Goal: Task Accomplishment & Management: Manage account settings

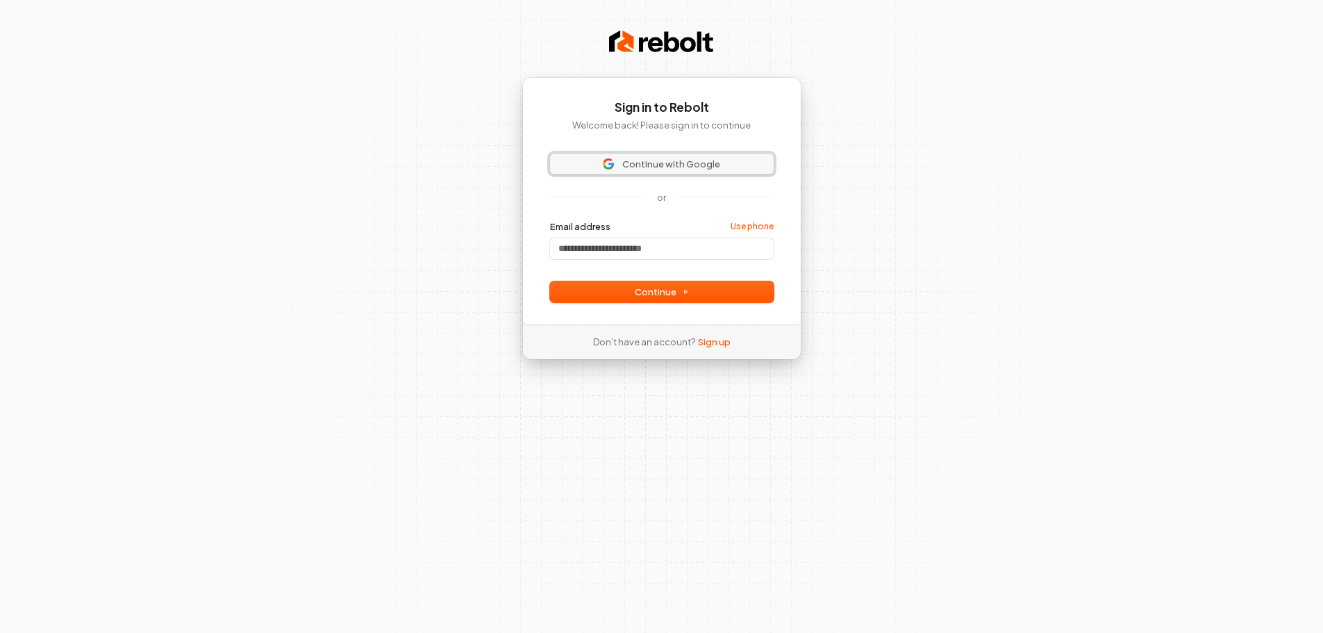
click at [605, 165] on img at bounding box center [608, 163] width 11 height 11
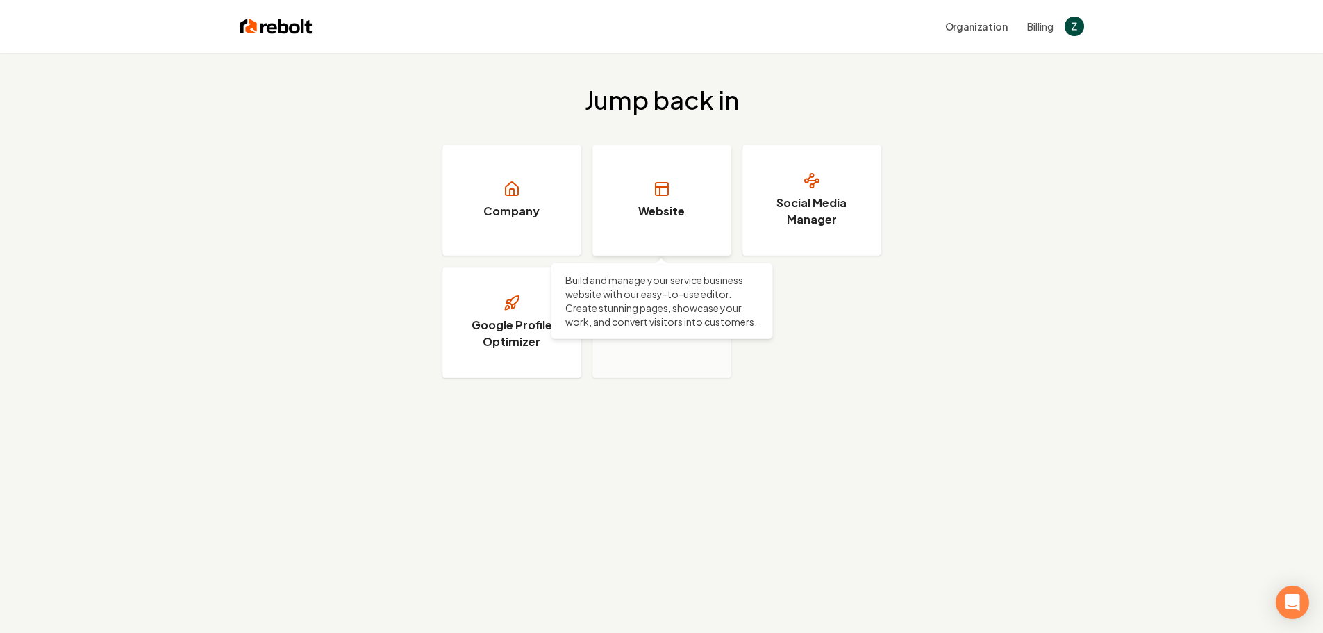
click at [643, 185] on link "Website" at bounding box center [661, 199] width 139 height 111
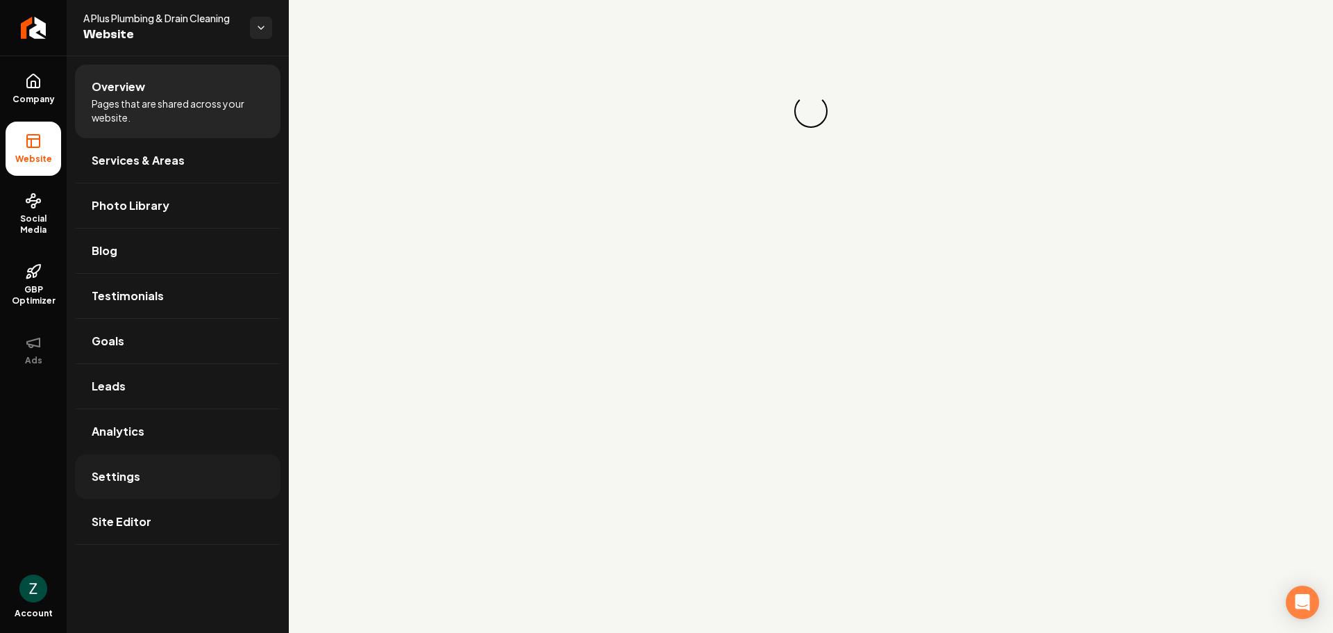
click at [165, 470] on link "Settings" at bounding box center [178, 476] width 206 height 44
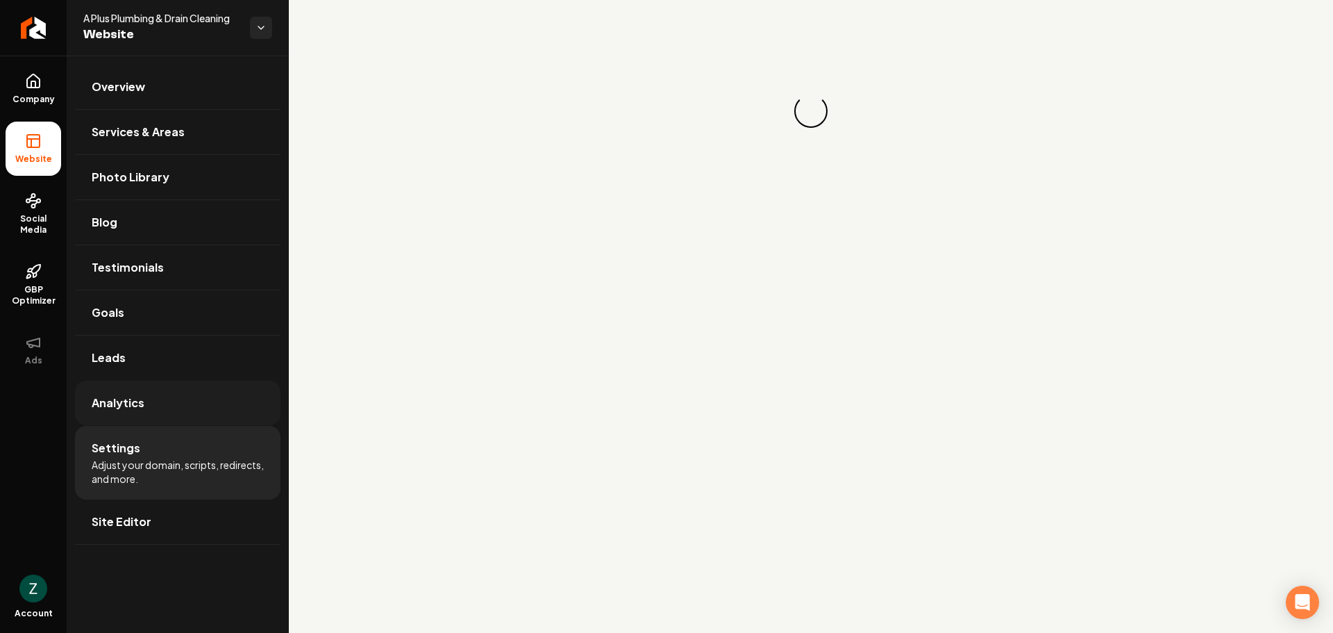
click at [172, 408] on link "Analytics" at bounding box center [178, 402] width 206 height 44
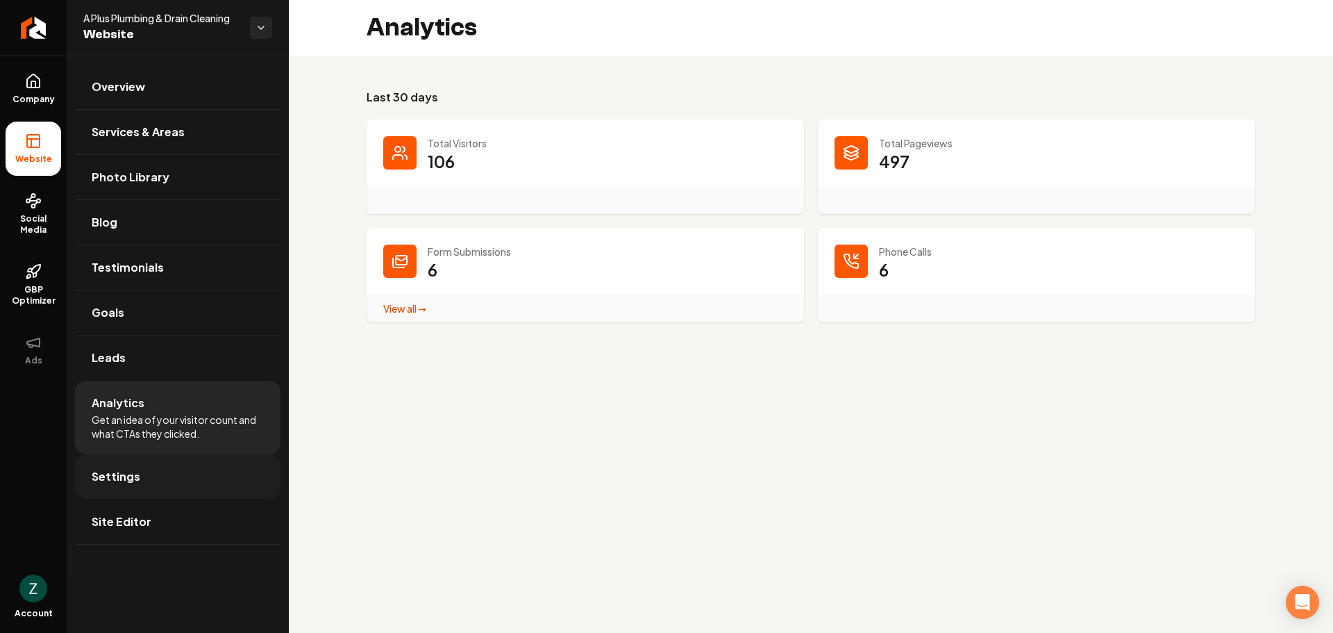
click at [167, 475] on link "Settings" at bounding box center [178, 476] width 206 height 44
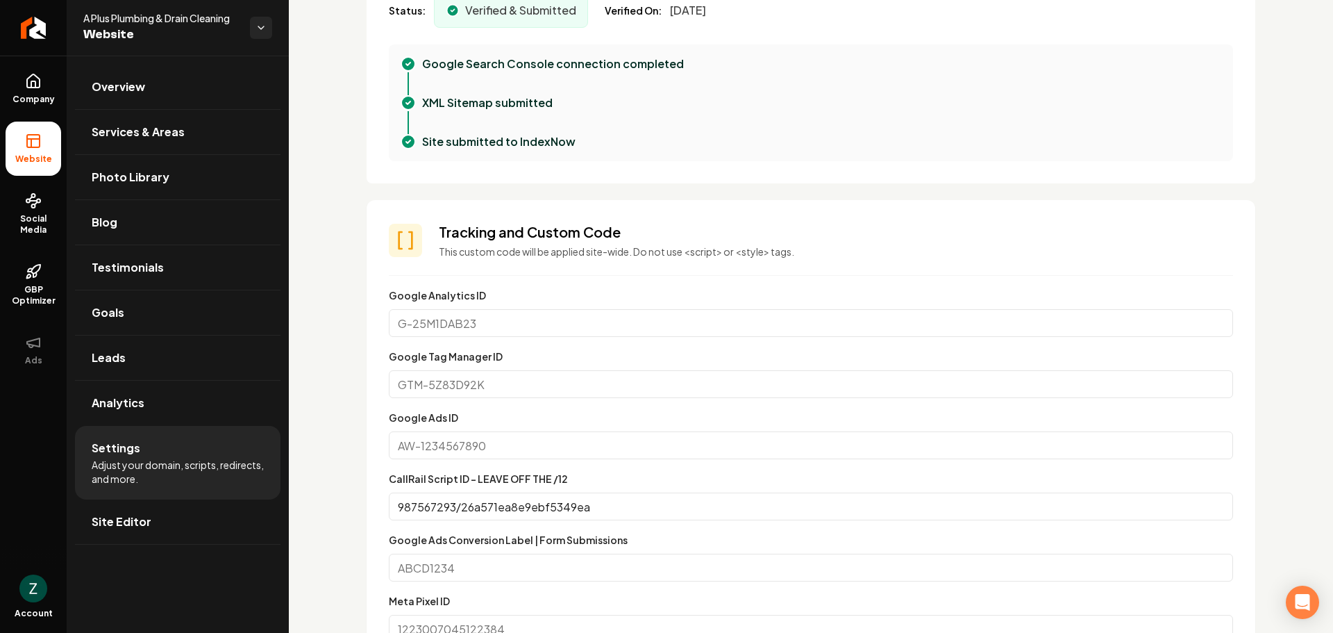
scroll to position [555, 0]
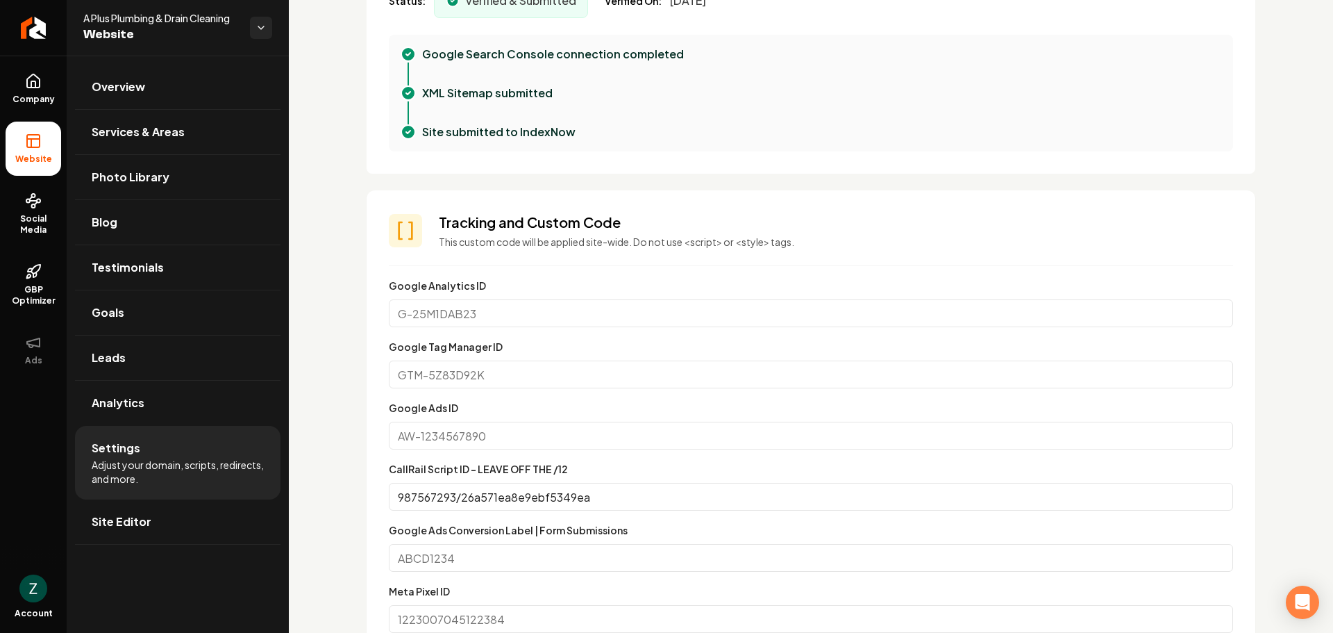
click at [590, 310] on input "Google Analytics ID" at bounding box center [811, 313] width 844 height 28
paste input "G-CDRECN5KD1"
type input "G-CDRECN5KD1"
click at [451, 371] on input "Google Tag Manager ID" at bounding box center [811, 374] width 844 height 28
paste input "GTM-MT9X3CDZ"
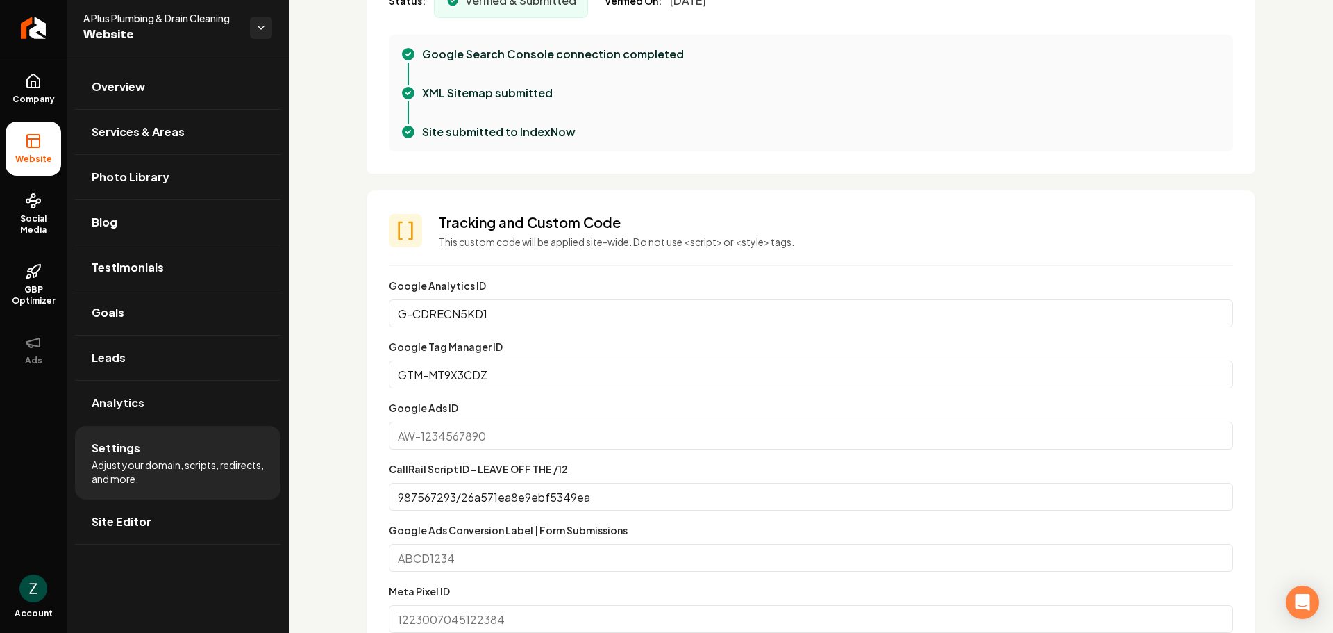
type input "GTM-MT9X3CDZ"
click at [460, 441] on input "Google Ads ID" at bounding box center [811, 435] width 844 height 28
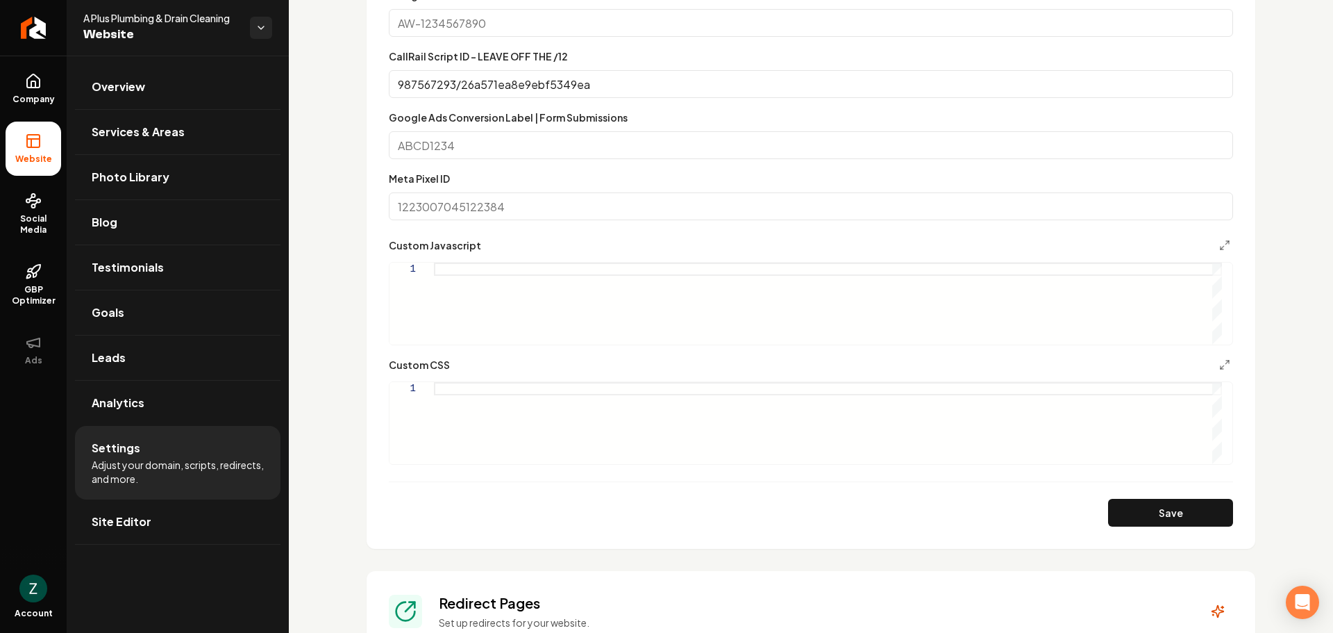
scroll to position [1111, 0]
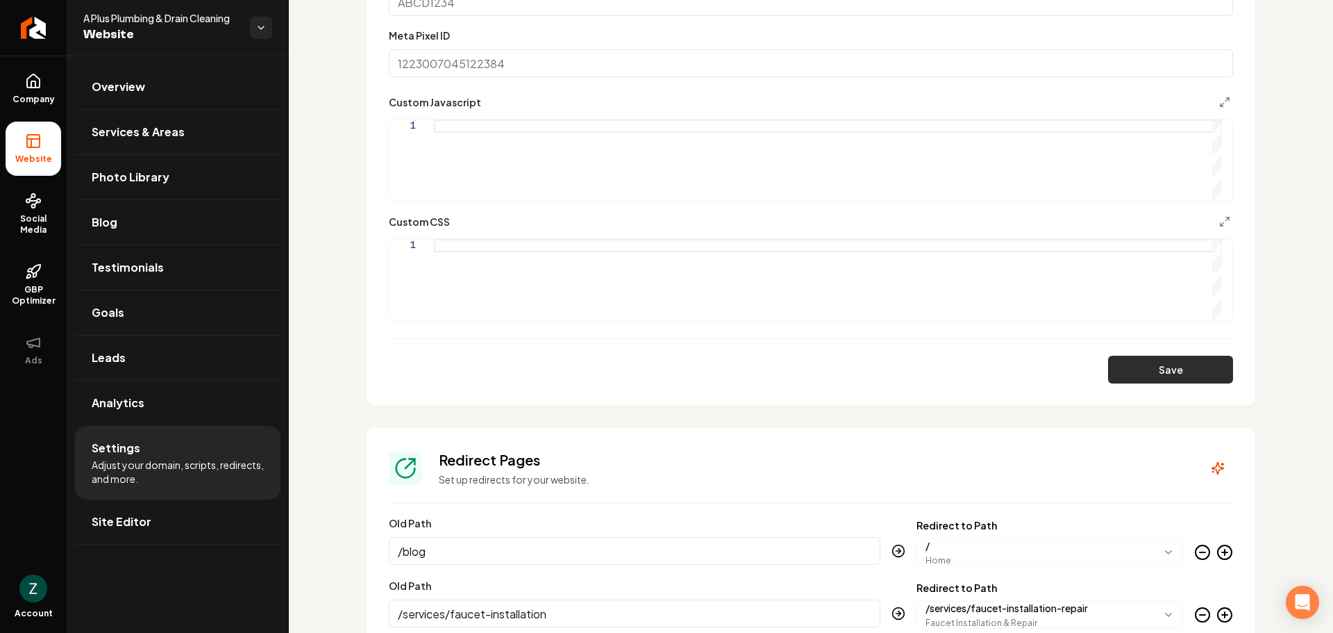
click at [1167, 363] on button "Save" at bounding box center [1170, 370] width 125 height 28
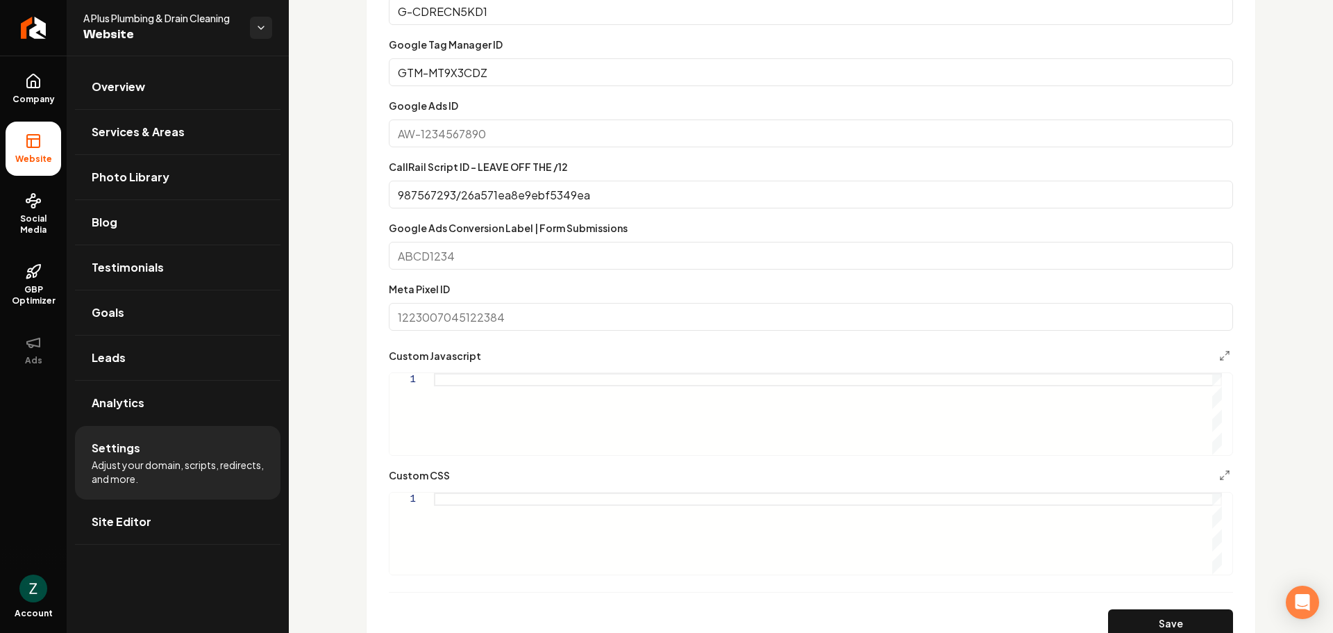
scroll to position [0, 0]
click at [494, 376] on div "Main content area" at bounding box center [828, 414] width 788 height 82
type textarea "**********"
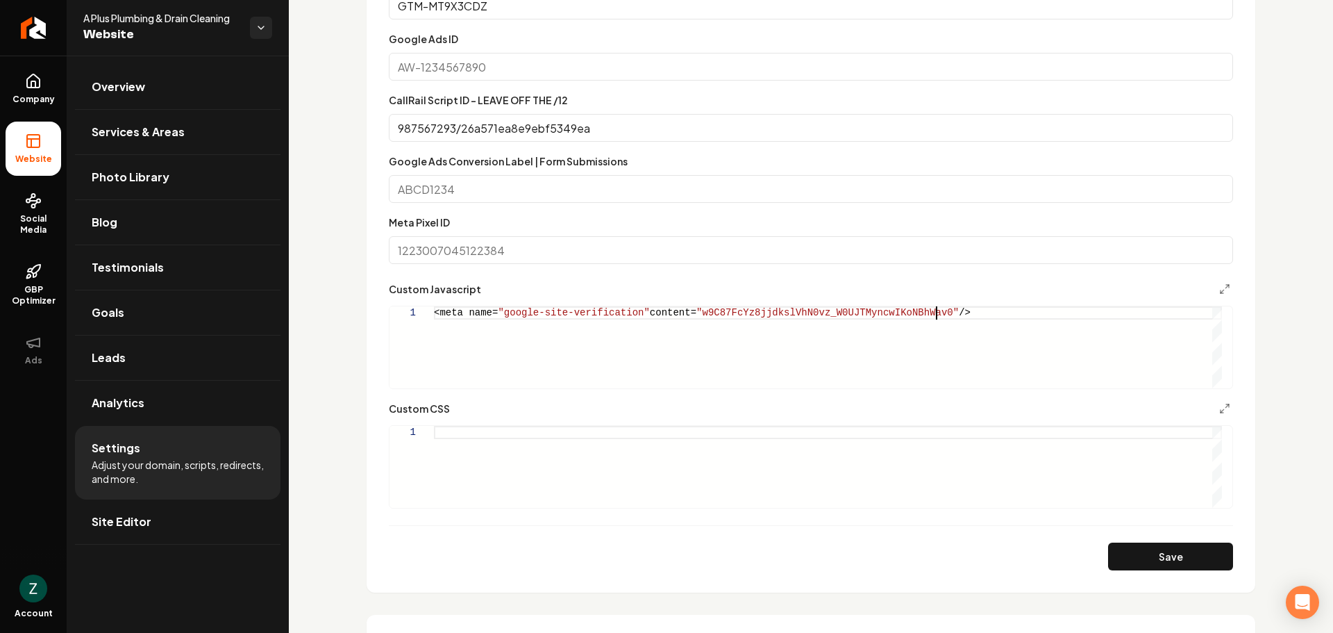
scroll to position [927, 0]
click at [1145, 548] on button "Save" at bounding box center [1170, 554] width 125 height 28
click at [571, 303] on div "<meta name= "google-site-verification" content= "w9C87FcYz8jjdkslVhN0vz_W0UJTMy…" at bounding box center [828, 344] width 788 height 82
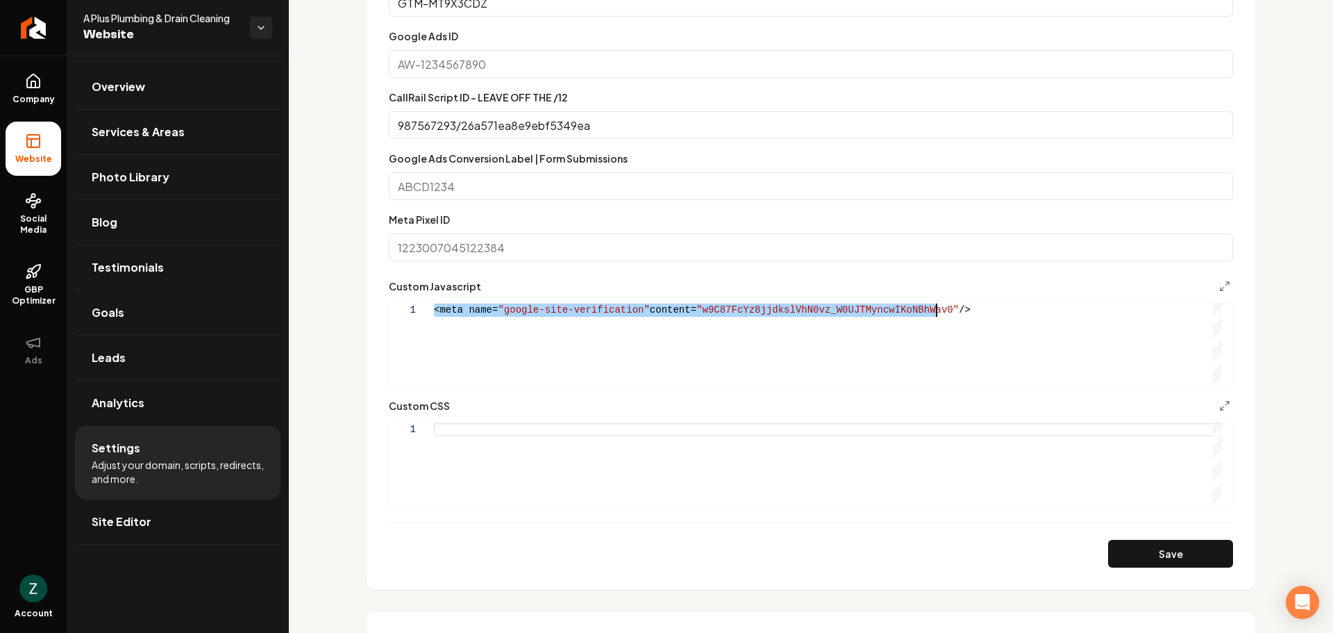
click at [571, 303] on div "<meta name= "google-site-verification" content= "w9C87FcYz8jjdkslVhN0vz_W0UJTMy…" at bounding box center [828, 344] width 788 height 82
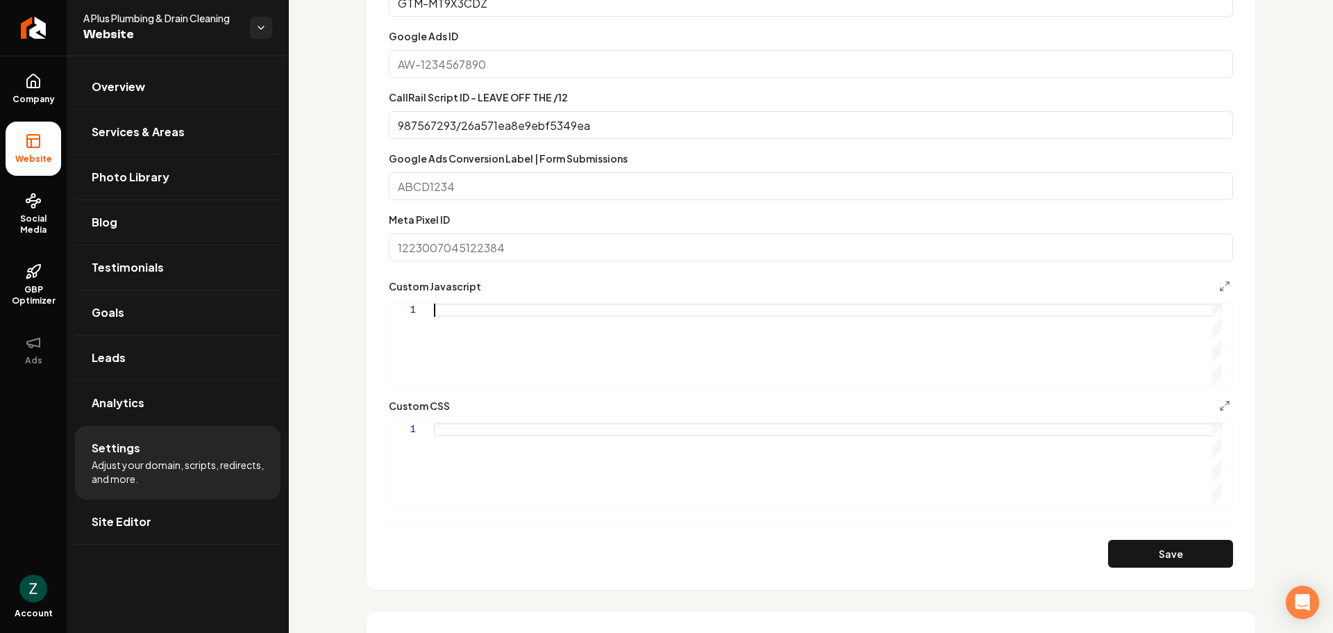
scroll to position [0, 0]
click at [1160, 565] on button "Save" at bounding box center [1170, 554] width 125 height 28
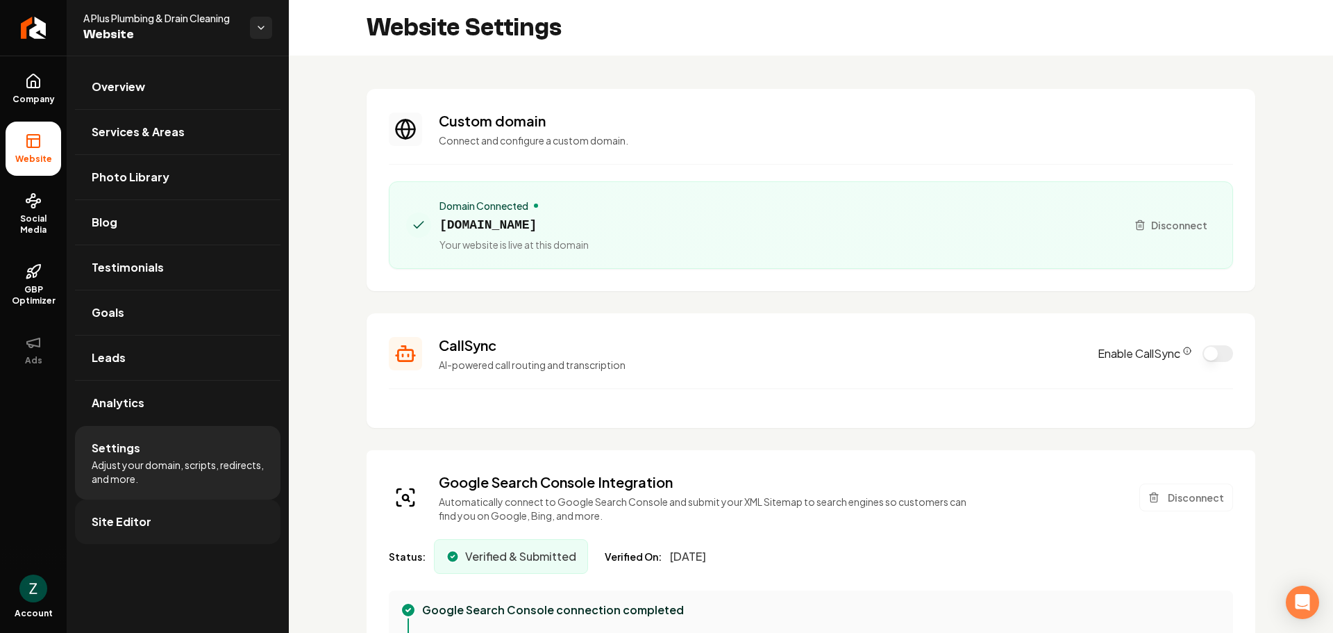
click at [160, 520] on link "Site Editor" at bounding box center [178, 521] width 206 height 44
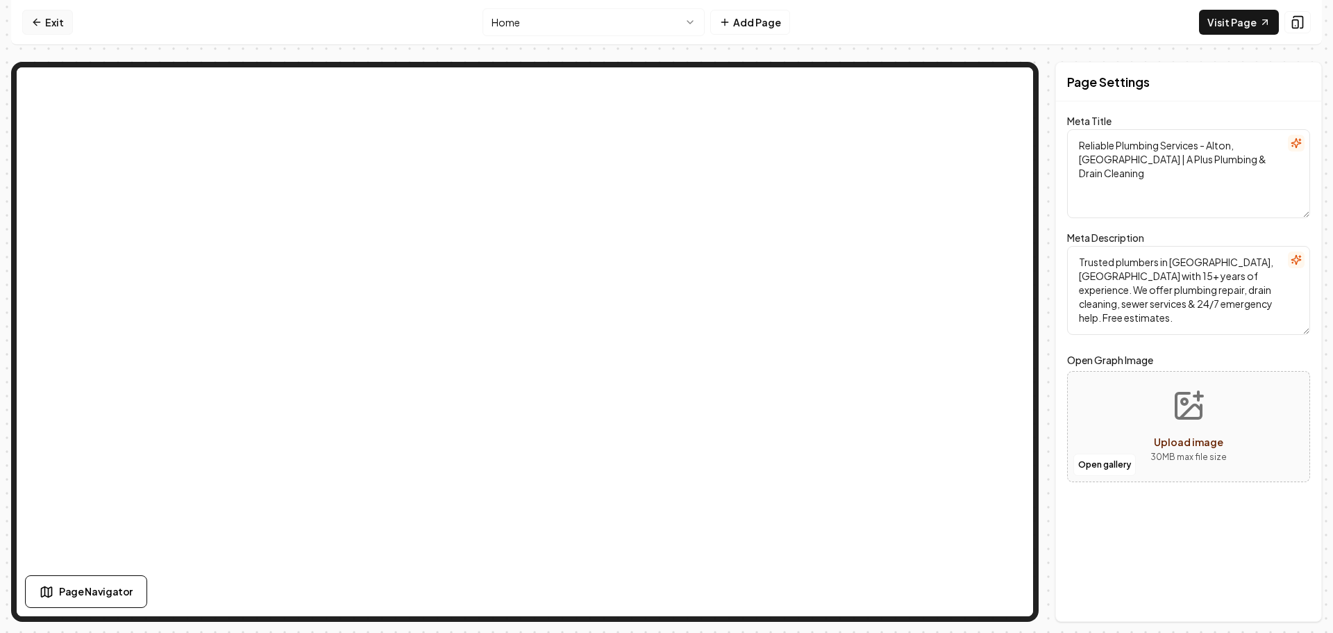
click at [51, 24] on link "Exit" at bounding box center [47, 22] width 51 height 25
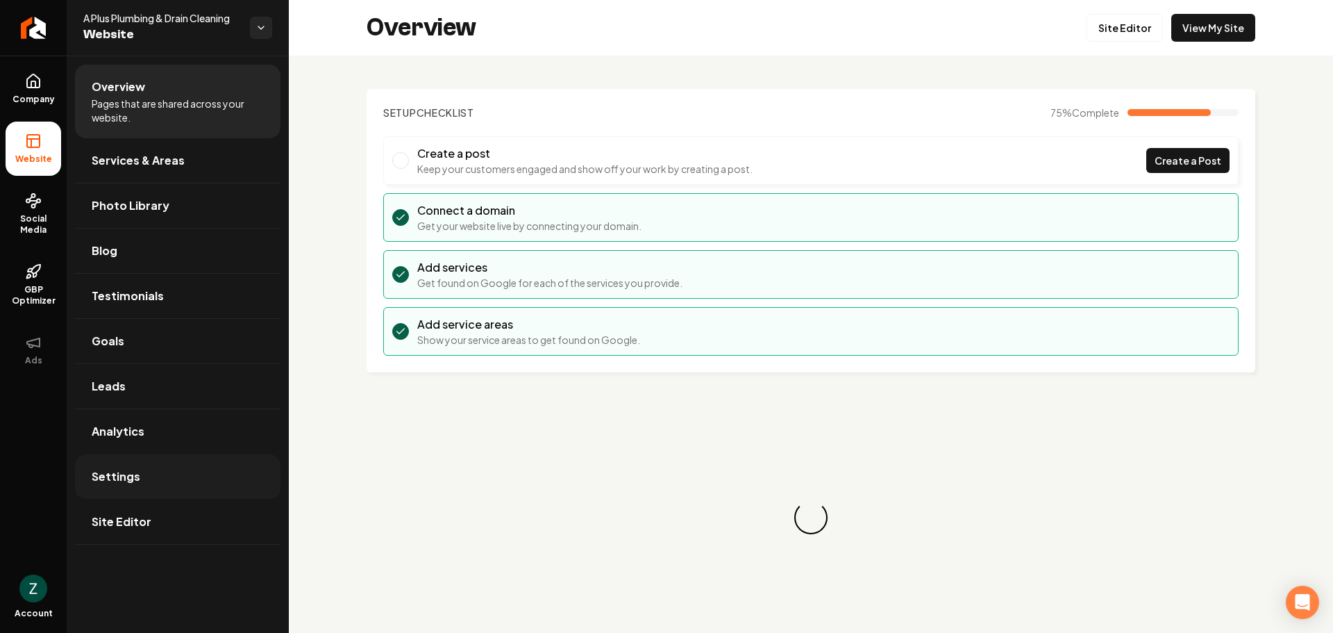
click at [106, 467] on link "Settings" at bounding box center [178, 476] width 206 height 44
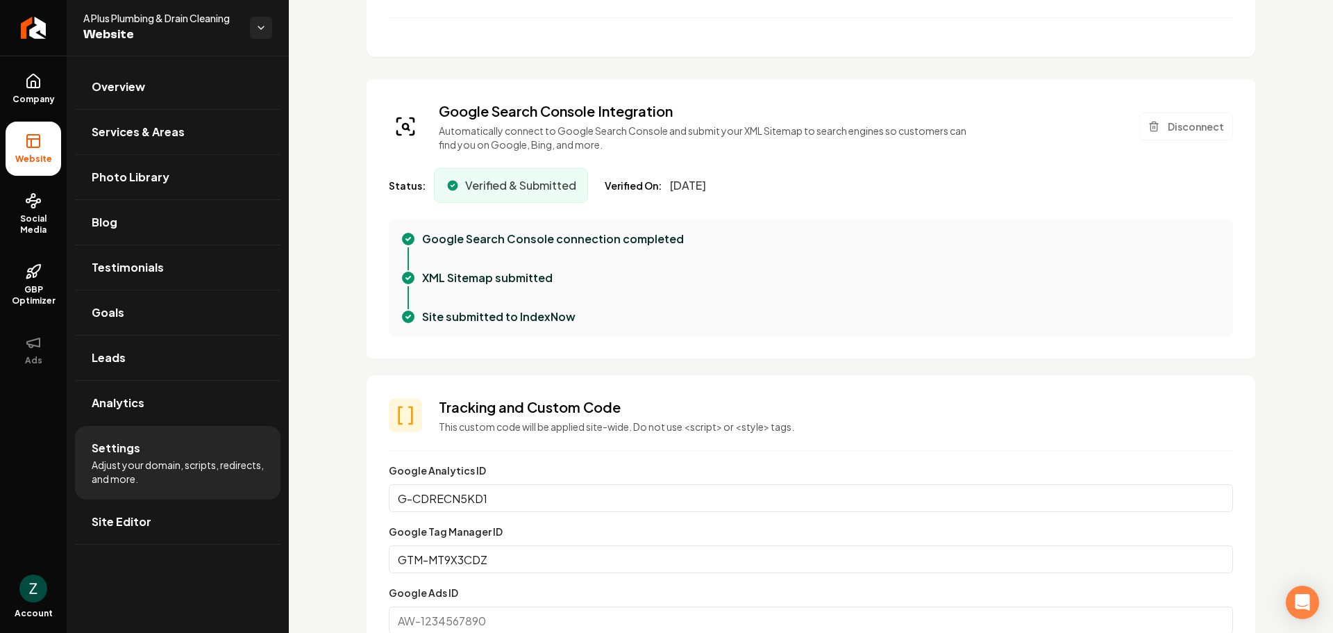
scroll to position [347, 0]
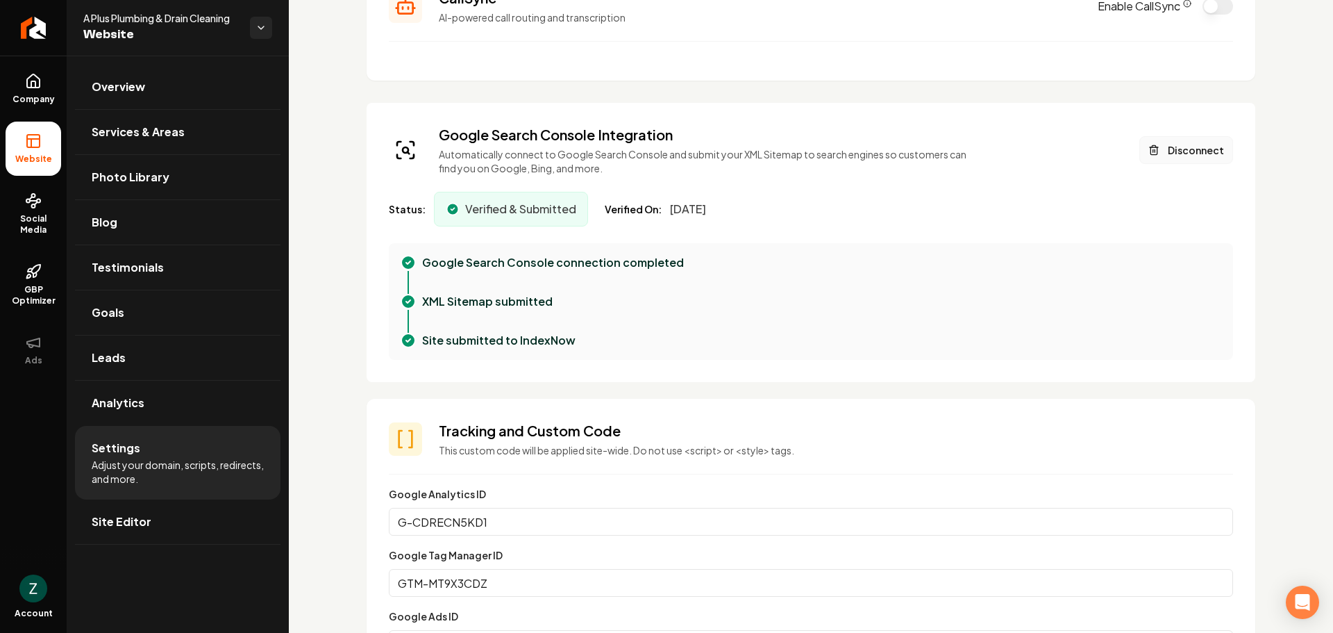
click at [1139, 151] on button "Disconnect" at bounding box center [1186, 150] width 94 height 28
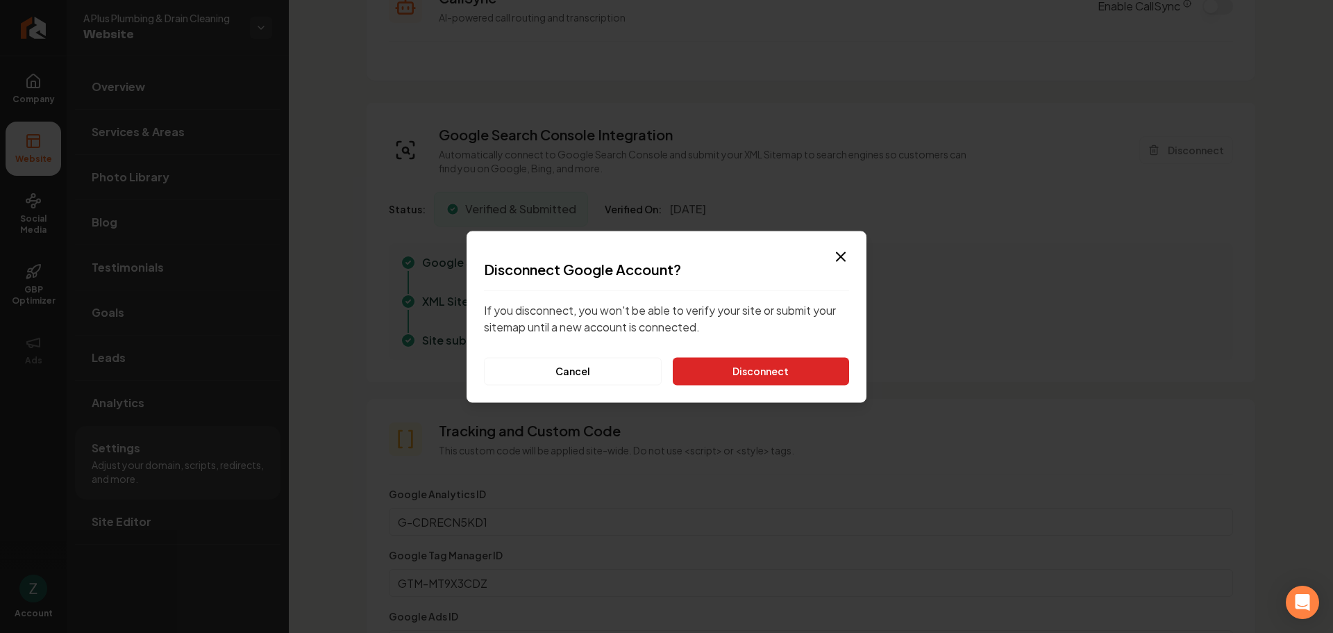
click at [761, 365] on button "Disconnect" at bounding box center [761, 371] width 176 height 28
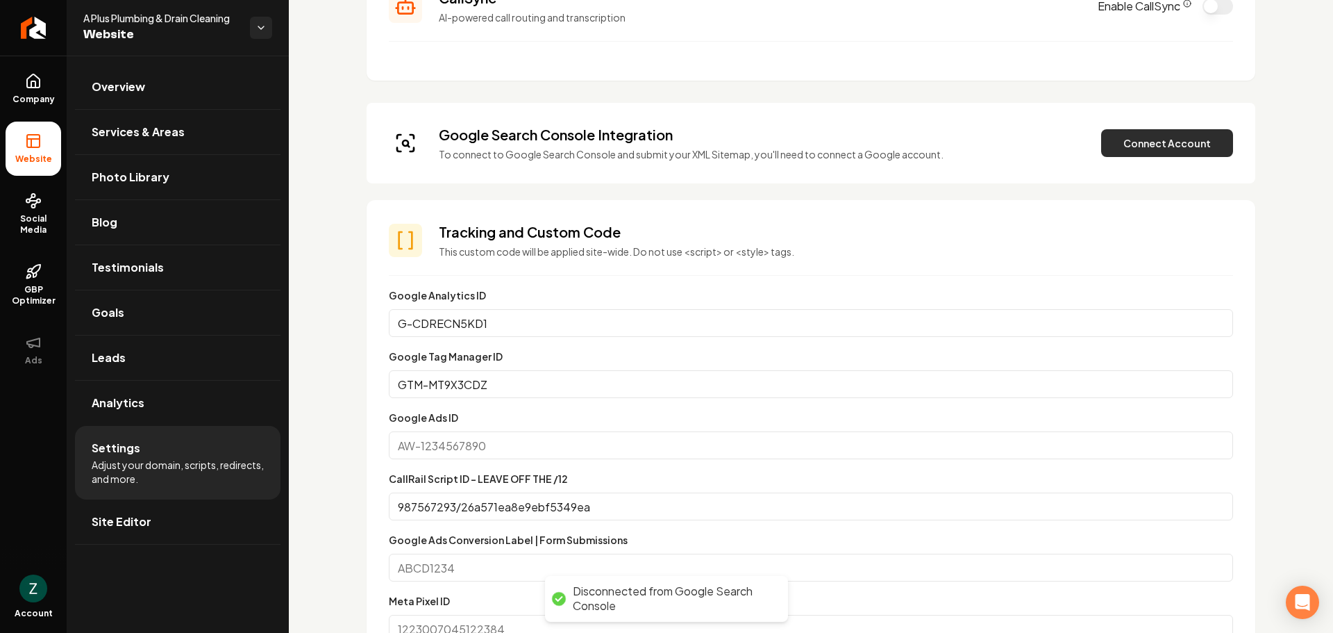
click at [1162, 144] on button "Connect Account" at bounding box center [1167, 143] width 132 height 28
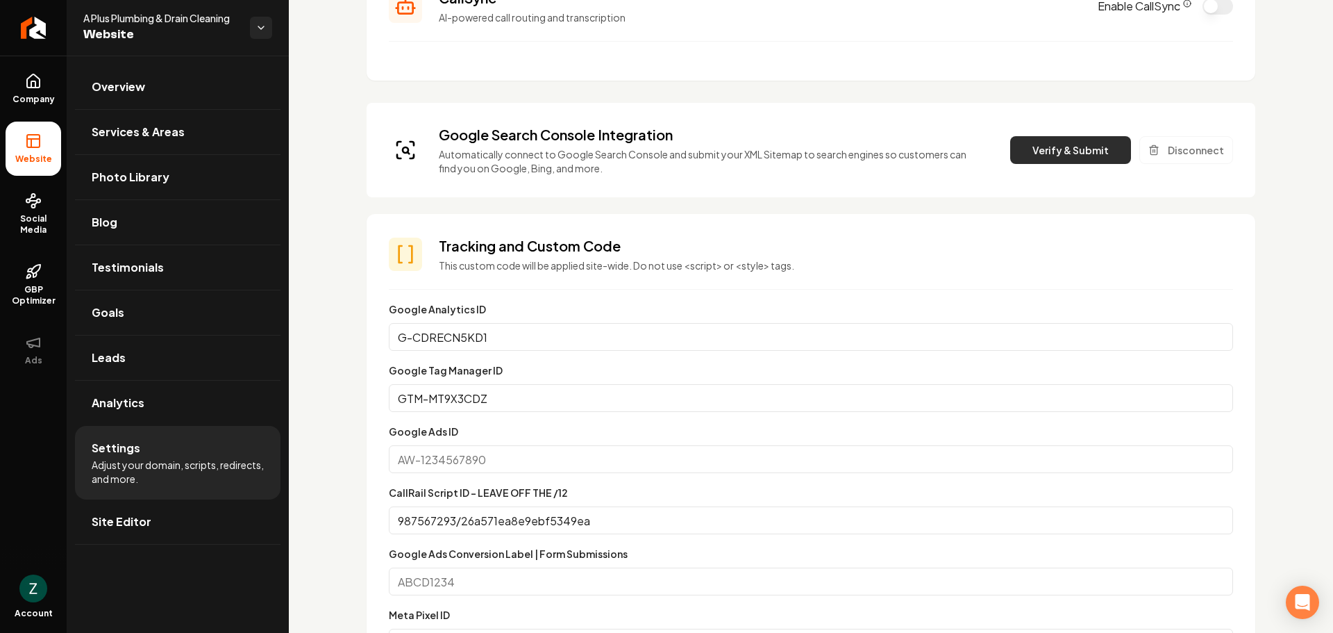
click at [1046, 148] on button "Verify & Submit" at bounding box center [1070, 150] width 121 height 28
